Goal: Connect with others: Connect with others

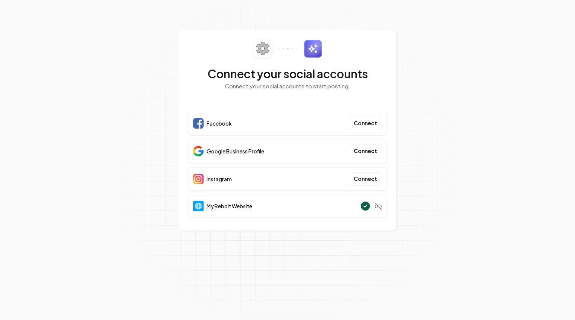
click at [364, 123] on button "Connect" at bounding box center [365, 124] width 33 height 14
click at [369, 127] on button "Connect" at bounding box center [365, 124] width 33 height 14
click at [218, 127] on span "Facebook" at bounding box center [219, 124] width 25 height 8
click at [368, 124] on button "Connect" at bounding box center [365, 124] width 33 height 14
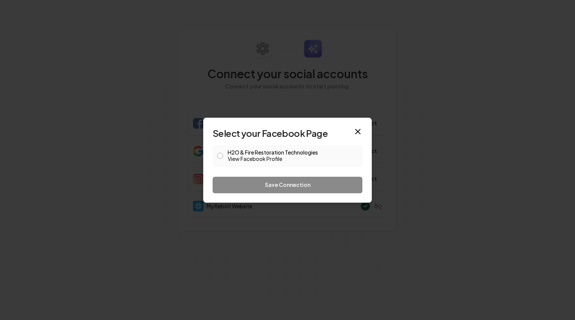
click at [220, 155] on button "H2O & Fire Restoration Technologies View Facebook Profile" at bounding box center [220, 156] width 6 height 6
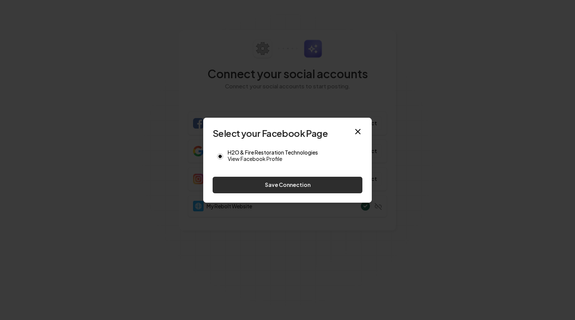
click at [257, 186] on button "Save Connection" at bounding box center [288, 185] width 150 height 17
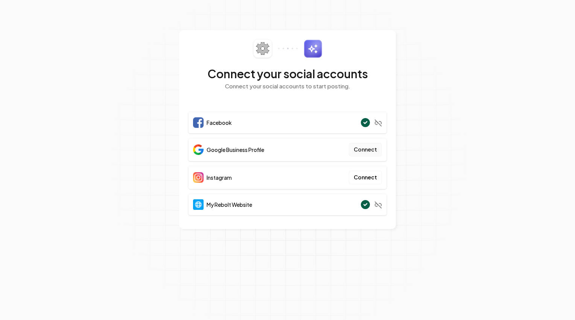
click at [374, 148] on button "Connect" at bounding box center [365, 150] width 33 height 14
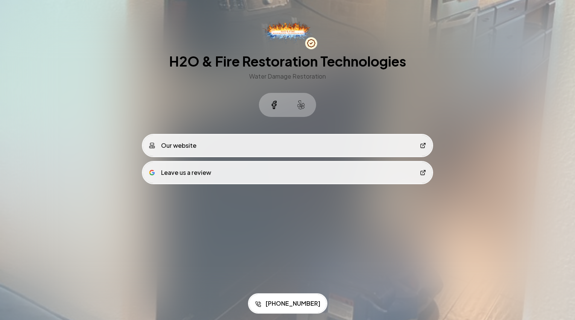
click at [275, 107] on icon at bounding box center [274, 105] width 4 height 8
click at [302, 104] on icon at bounding box center [301, 105] width 9 height 9
